Goal: Information Seeking & Learning: Learn about a topic

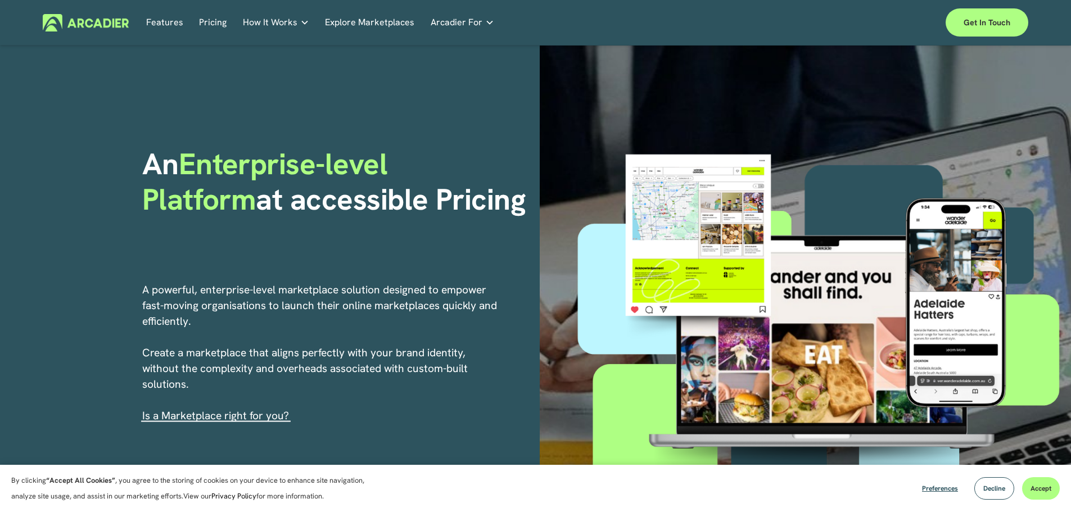
click at [211, 25] on link "Pricing" at bounding box center [213, 22] width 28 height 17
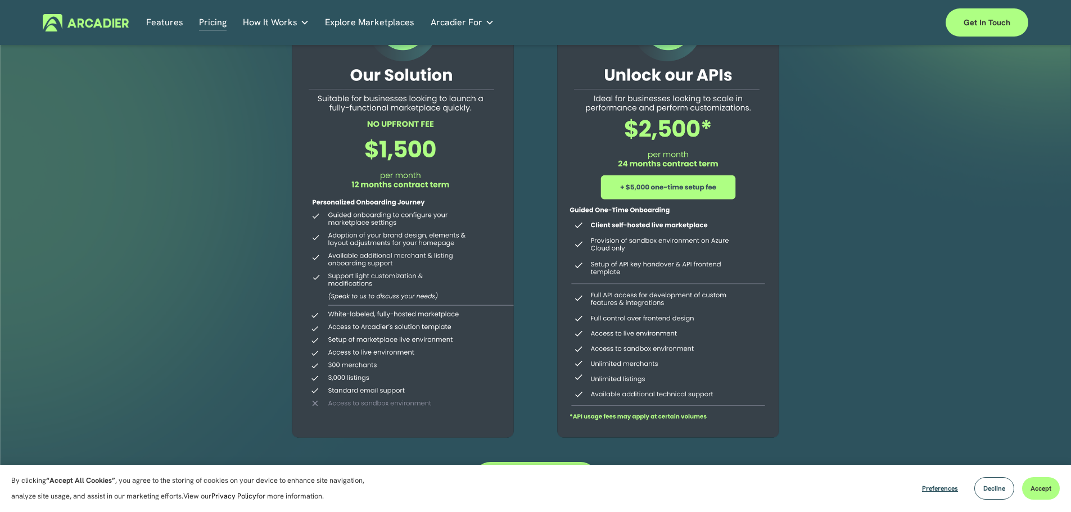
scroll to position [112, 0]
